Goal: Check status: Check status

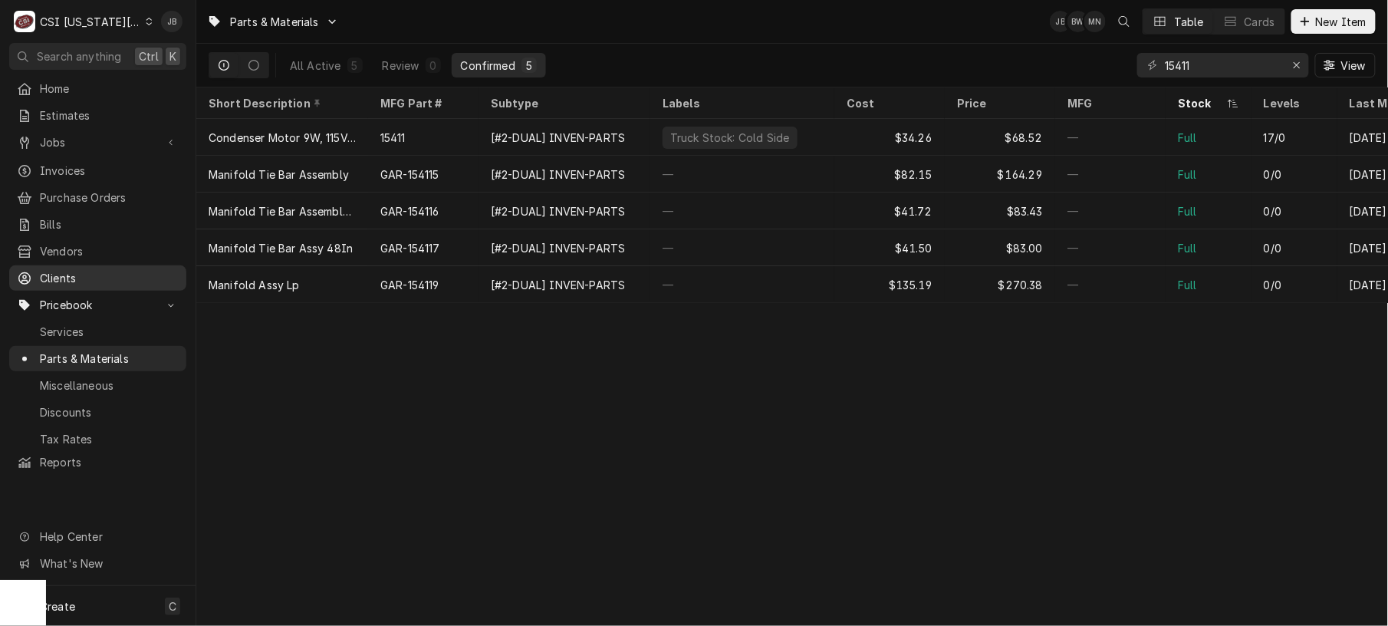
click at [87, 270] on span "Clients" at bounding box center [109, 278] width 139 height 16
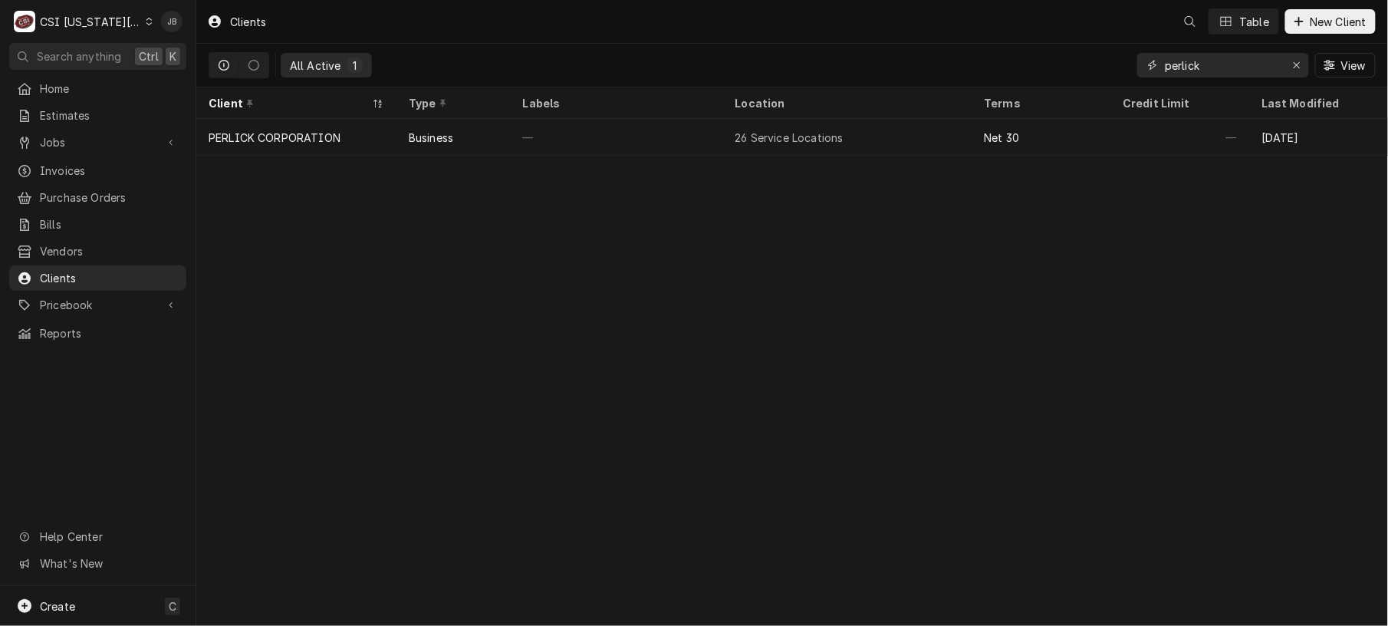
click at [1200, 65] on input "perlick" at bounding box center [1222, 65] width 115 height 25
click at [1299, 62] on icon "Erase input" at bounding box center [1297, 65] width 8 height 11
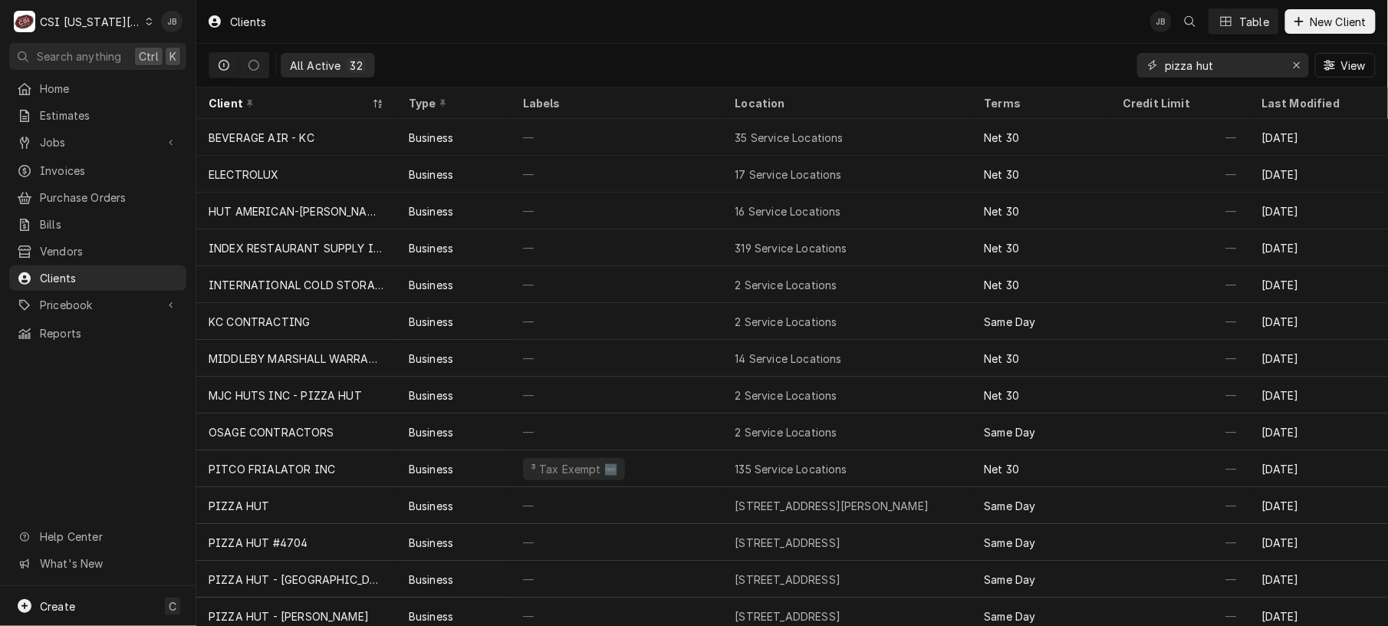
type input "pizza hut"
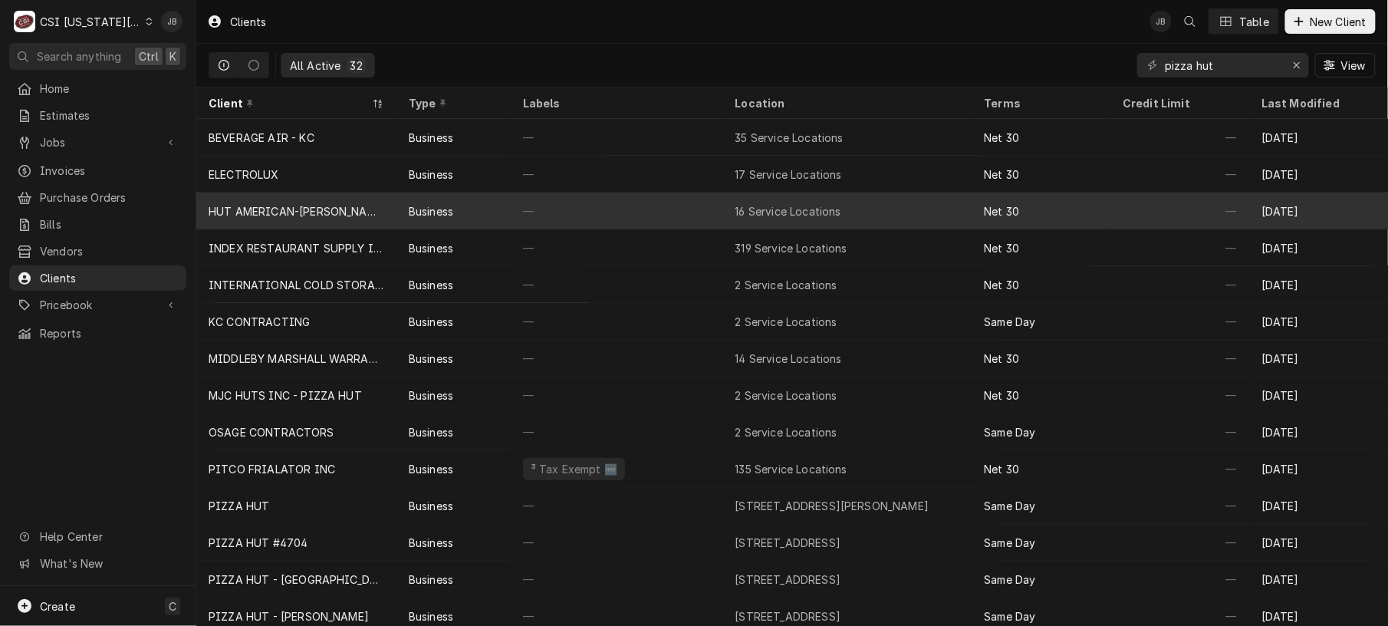
click at [771, 226] on tr "HUT AMERICAN-FLYNN Business — 16 Service Locations Net 30 — Aug 8" at bounding box center [792, 211] width 1192 height 37
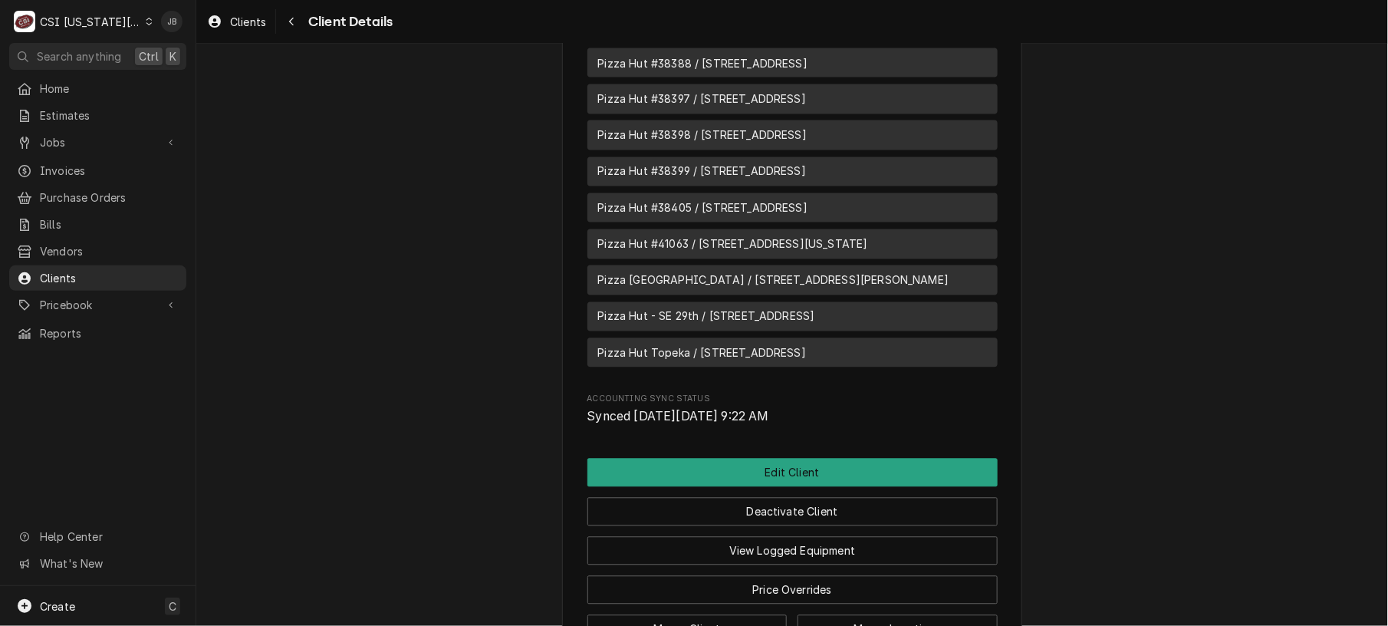
scroll to position [1098, 0]
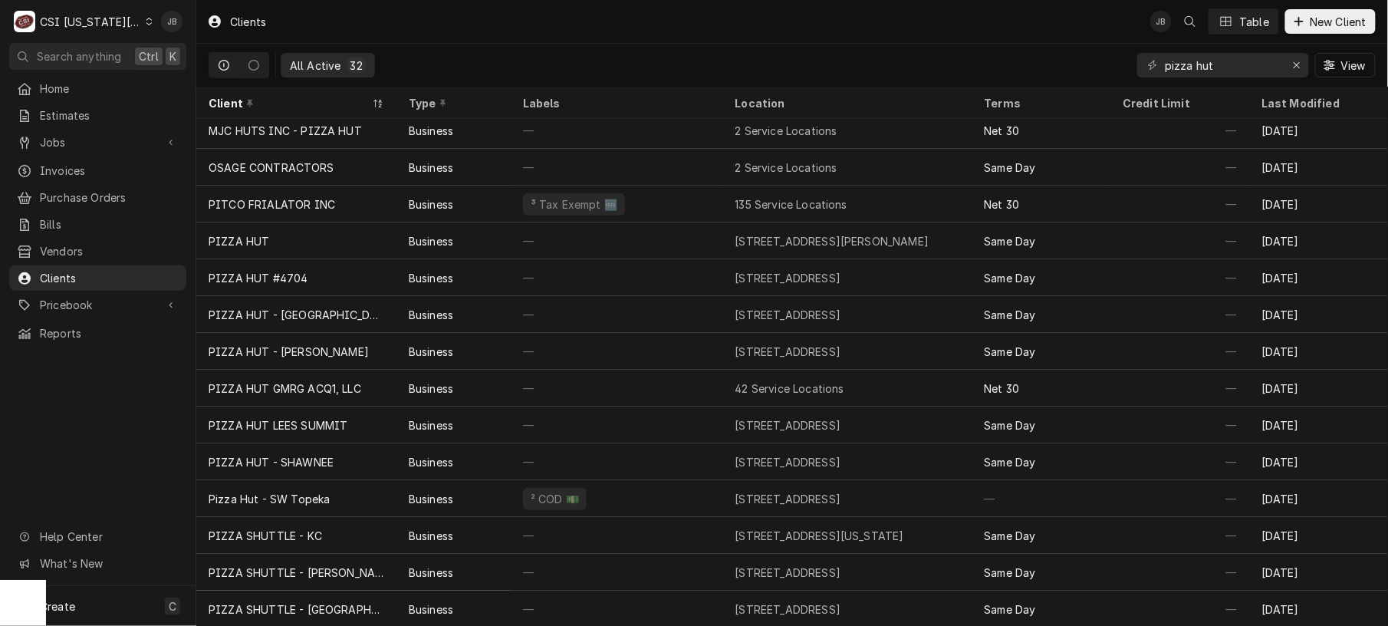
scroll to position [316, 0]
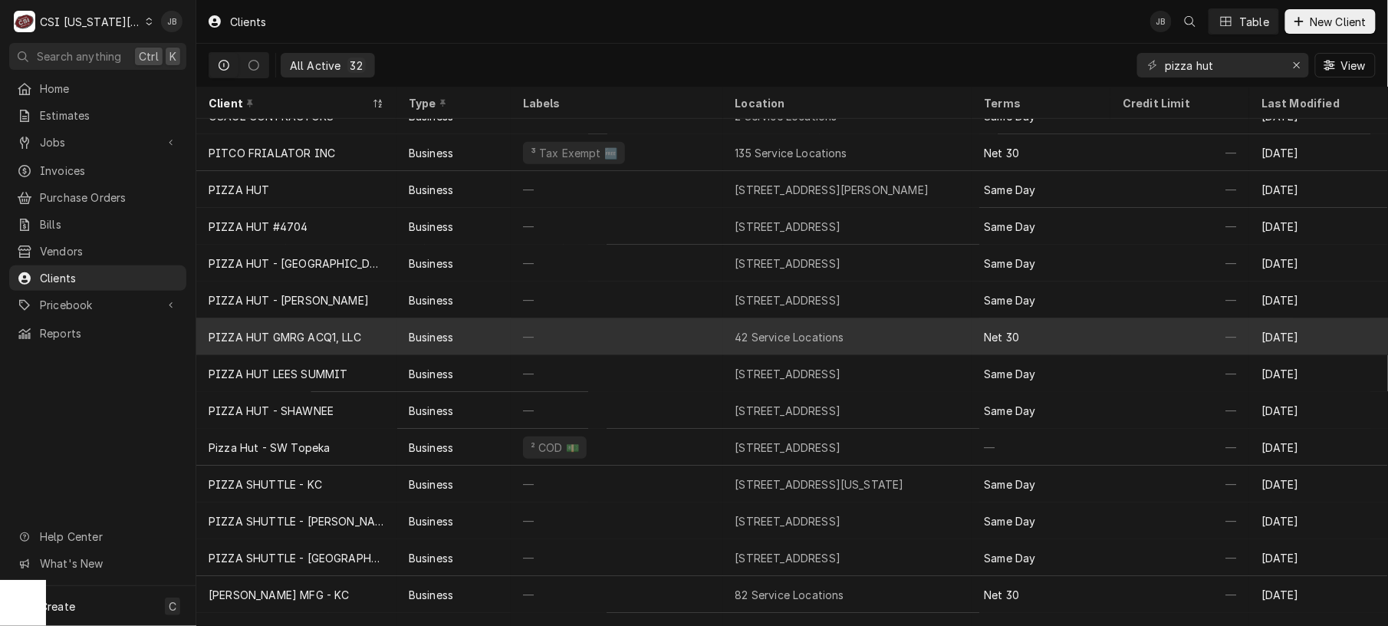
click at [690, 344] on div "—" at bounding box center [617, 336] width 212 height 37
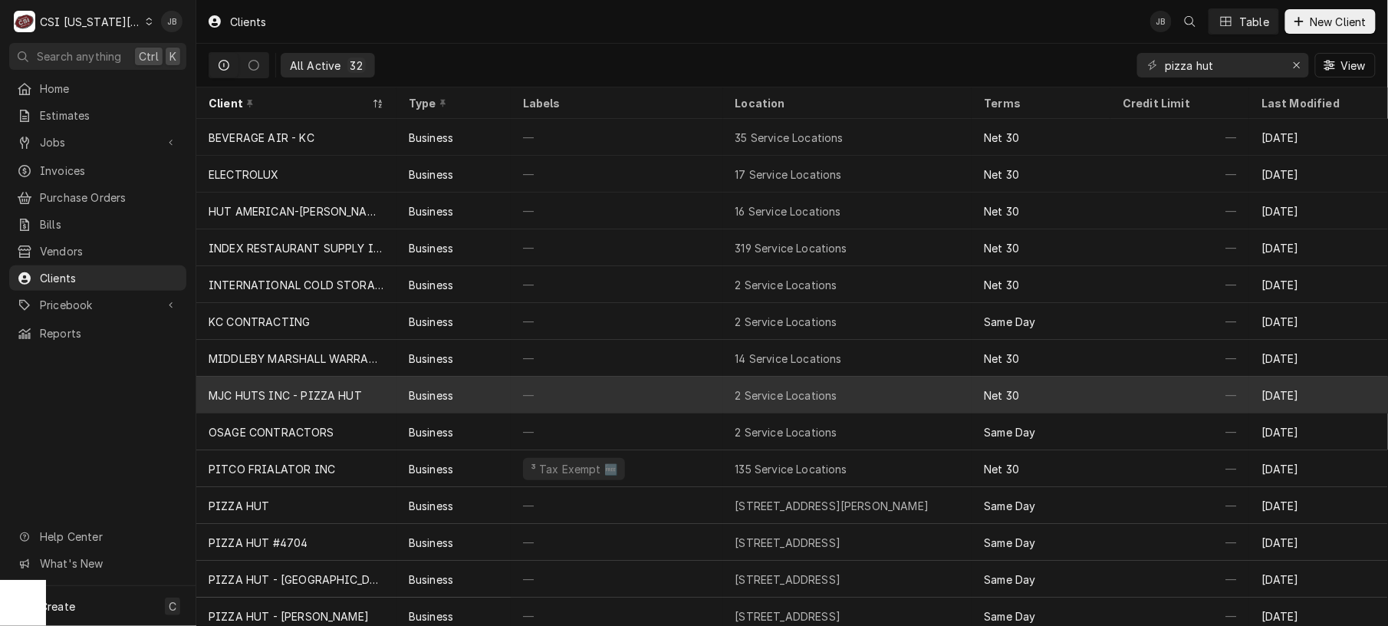
click at [555, 384] on div "—" at bounding box center [617, 395] width 212 height 37
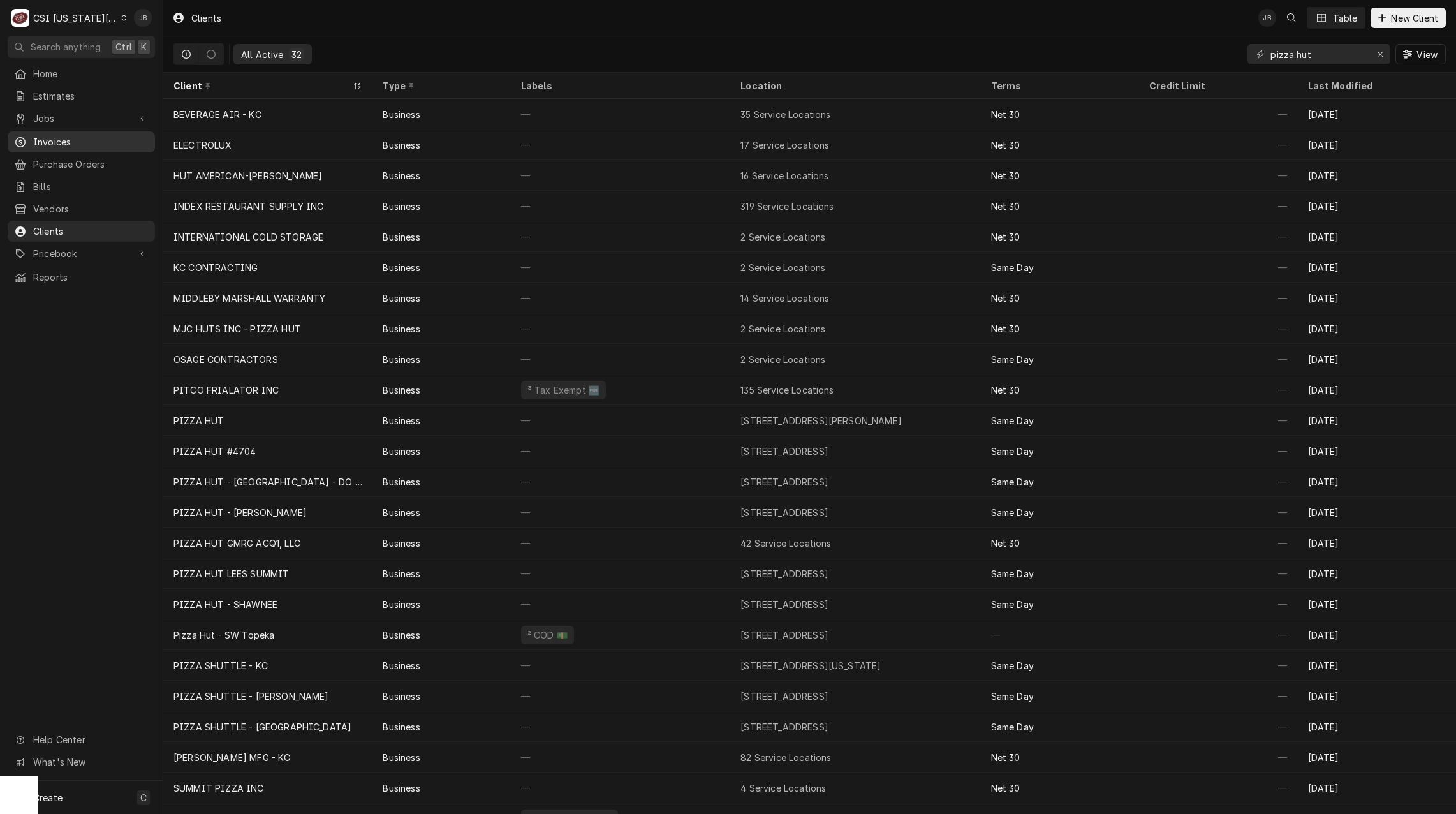
click at [53, 137] on span "Invoices" at bounding box center [91, 142] width 116 height 13
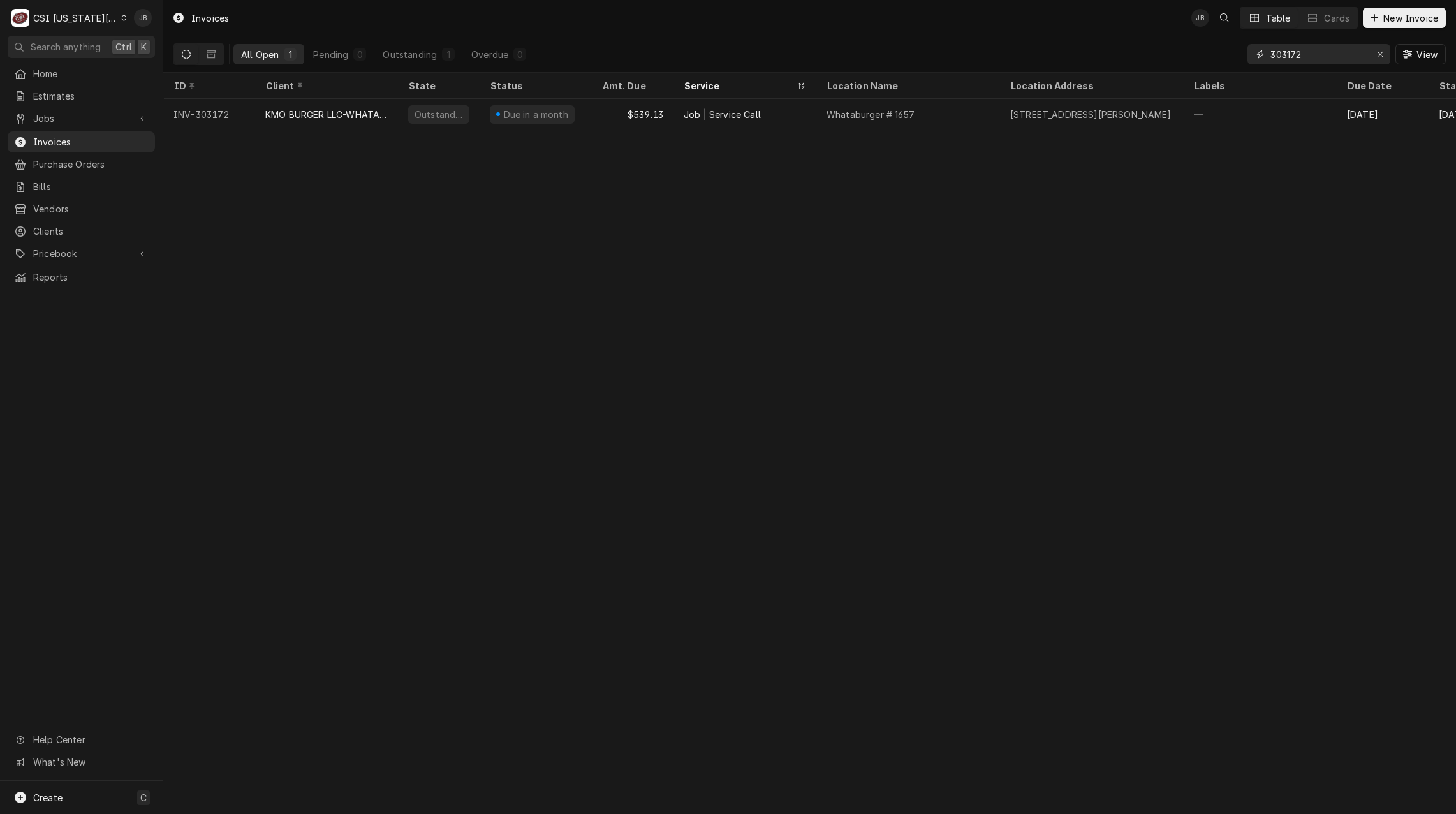
drag, startPoint x: 1269, startPoint y: 49, endPoint x: 1122, endPoint y: 60, distance: 147.4
click at [1152, 52] on div "All Open 1 Pending 0 Outstanding 1 Overdue 0 303172 View" at bounding box center [810, 54] width 1272 height 36
paste input "028"
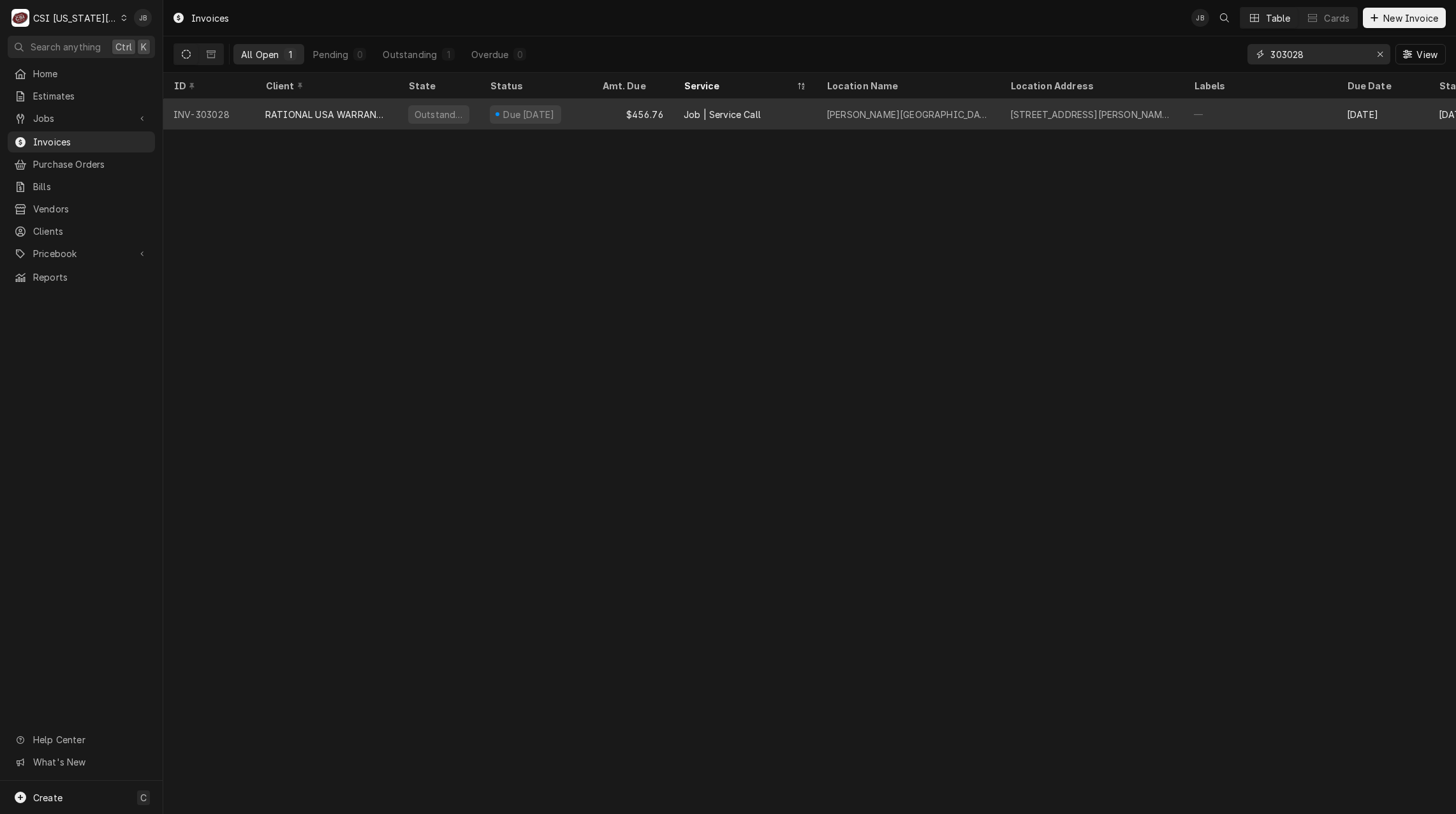
type input "303028"
click at [491, 114] on div "Due in 22 days" at bounding box center [526, 115] width 72 height 18
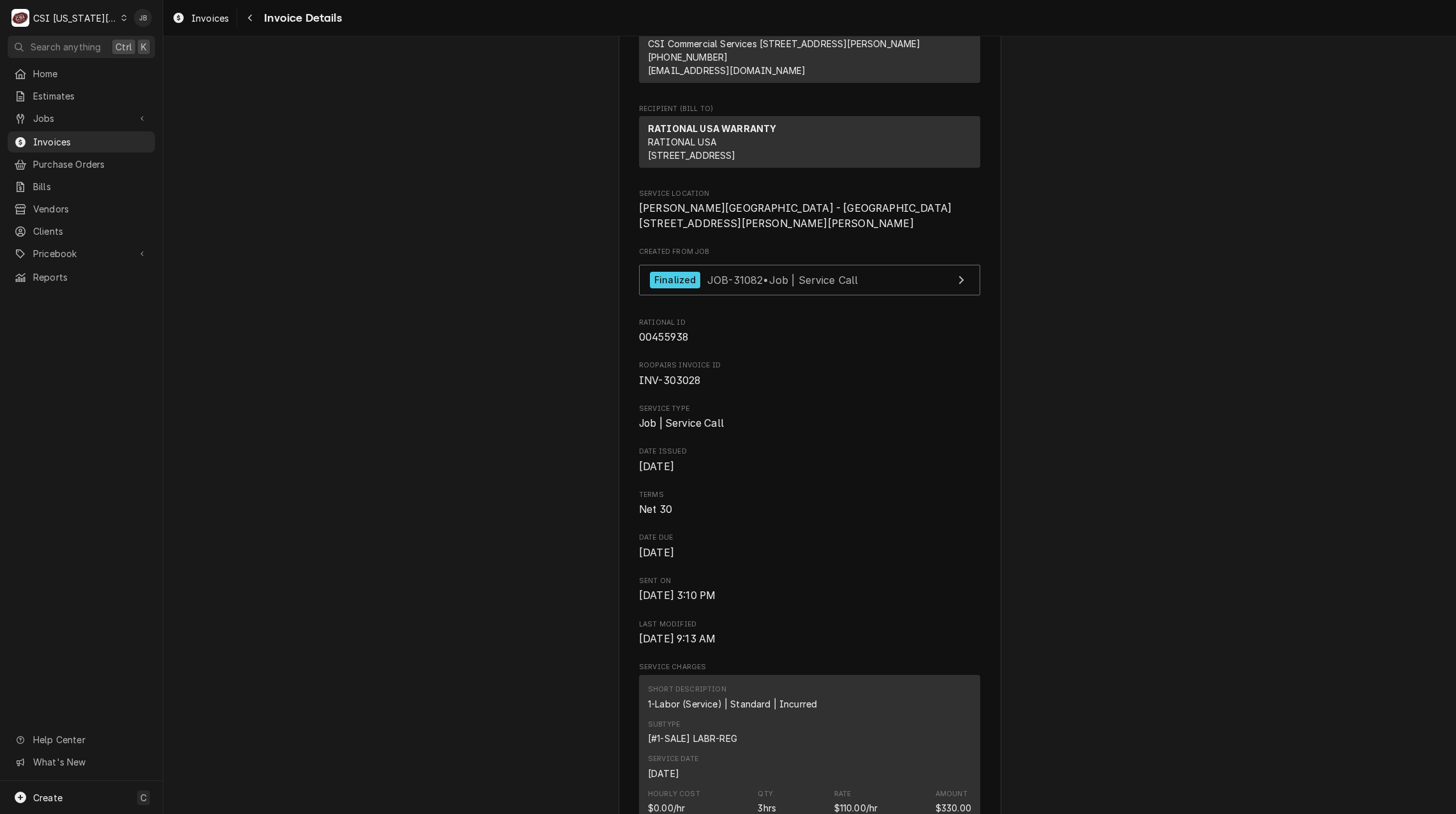
scroll to position [127, 0]
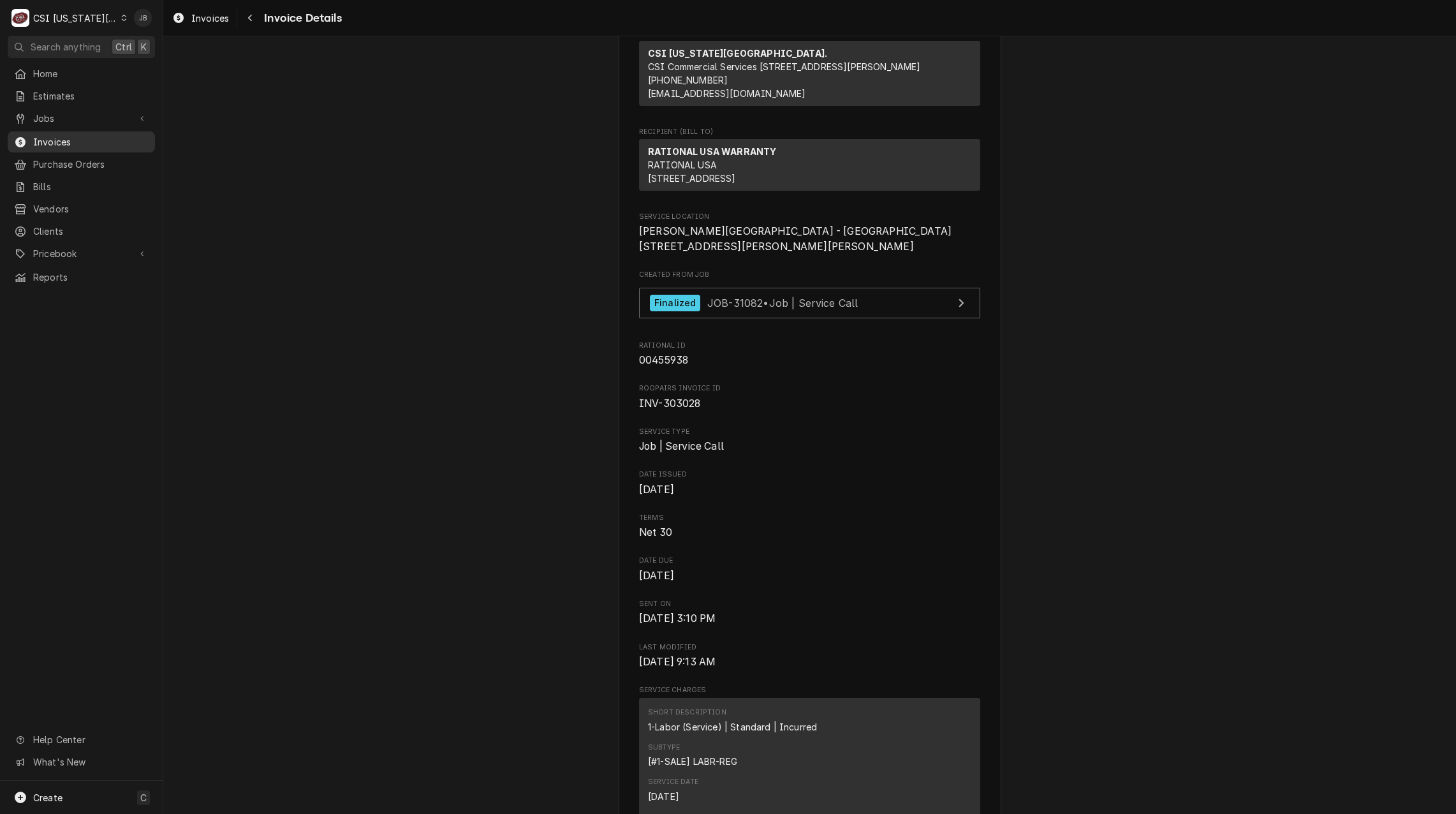
click at [84, 136] on span "Invoices" at bounding box center [91, 142] width 116 height 13
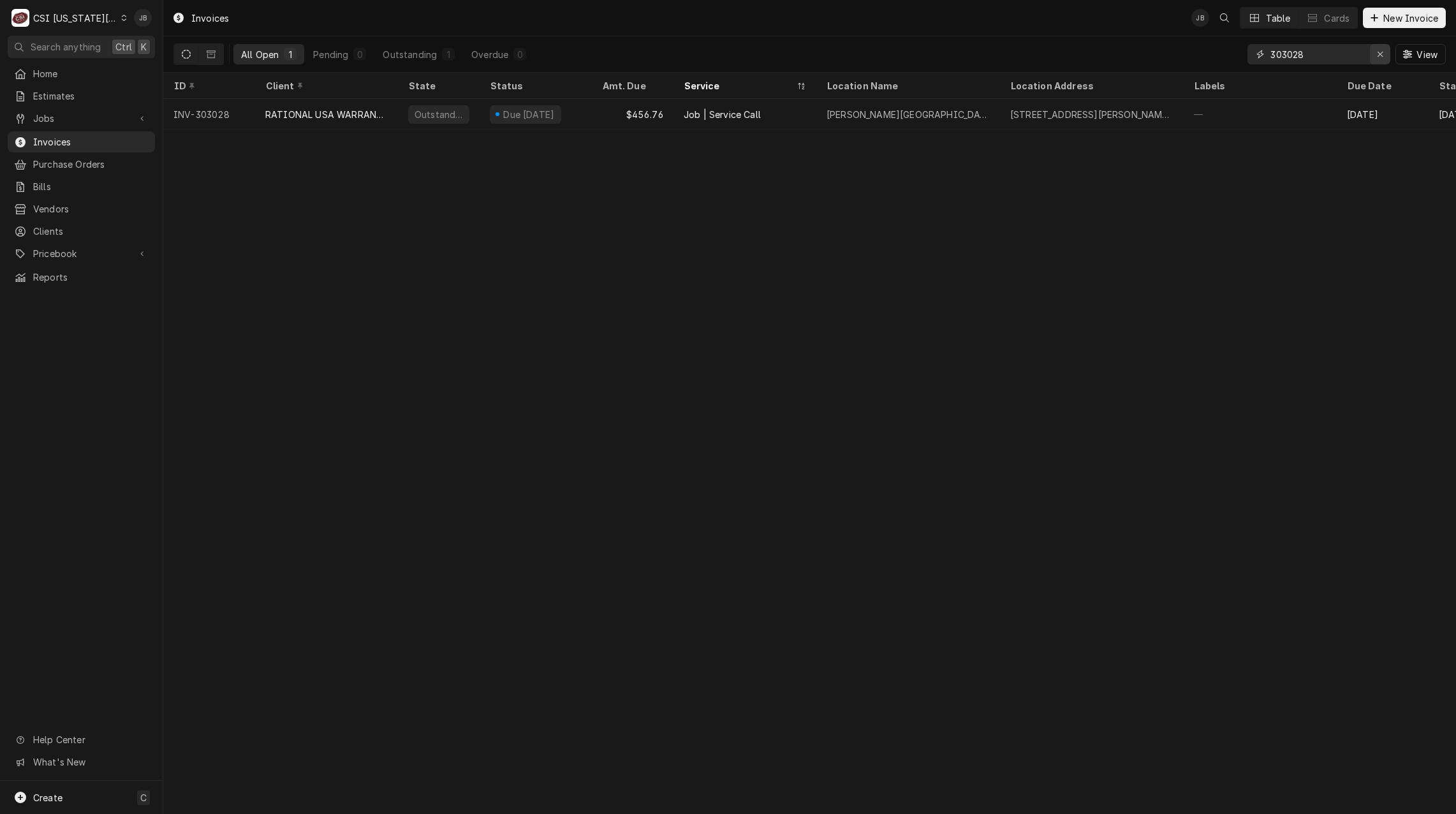
click at [1377, 55] on icon "Erase input" at bounding box center [1380, 54] width 7 height 9
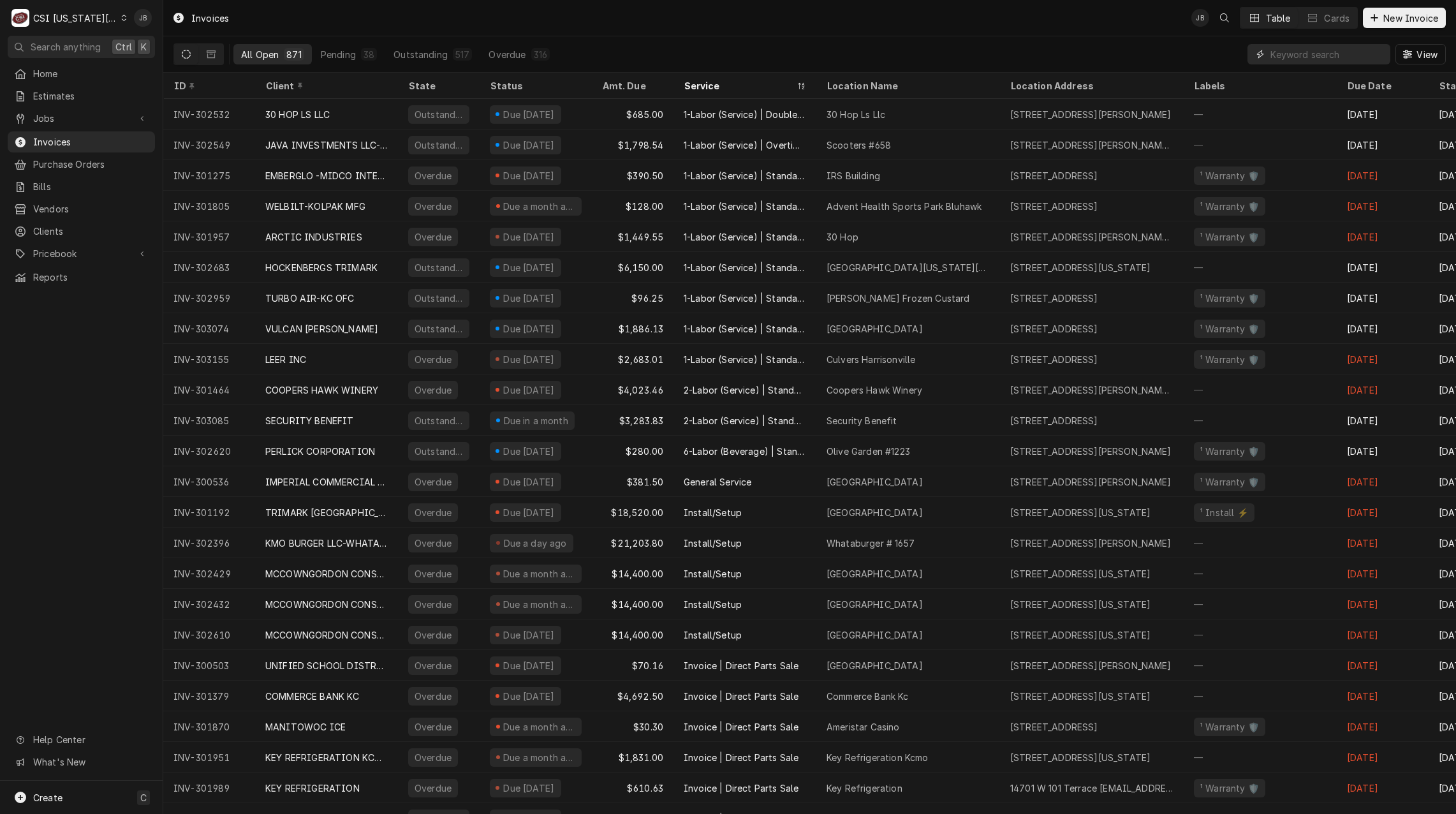
click at [1310, 59] on input "Dynamic Content Wrapper" at bounding box center [1327, 54] width 114 height 21
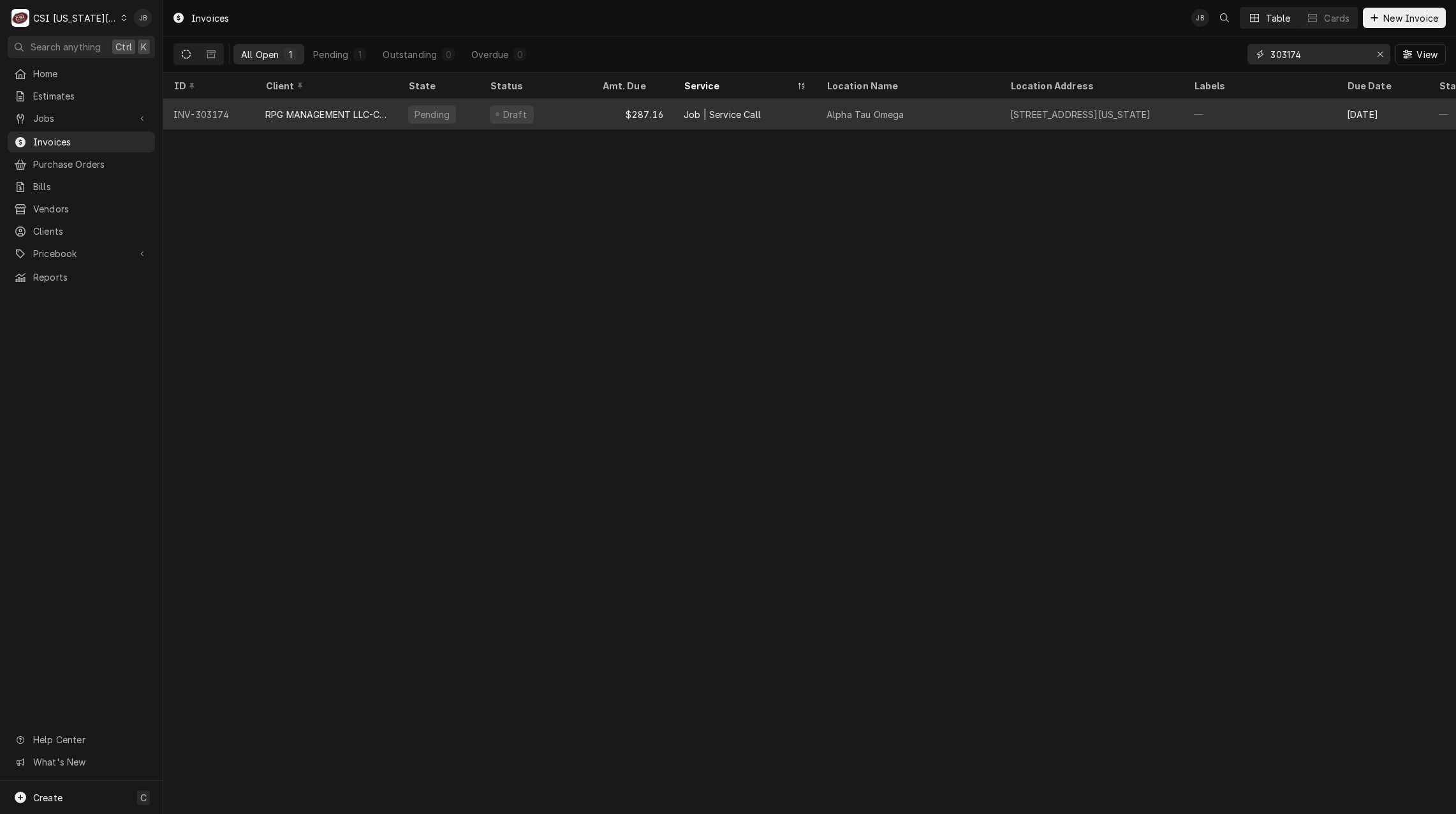
type input "303174"
click at [632, 118] on div "$287.16" at bounding box center [633, 114] width 81 height 31
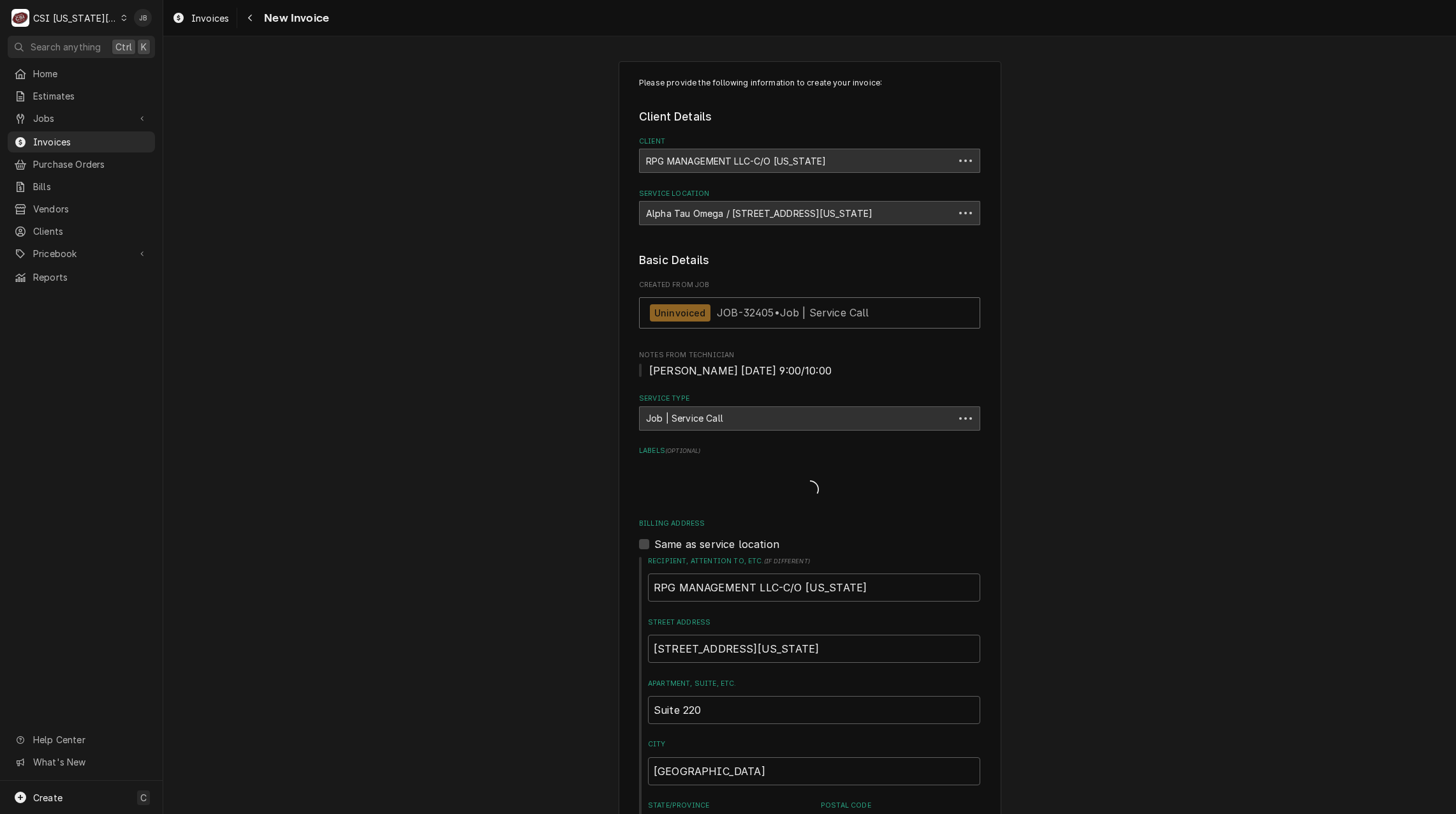
type textarea "x"
